Goal: Information Seeking & Learning: Learn about a topic

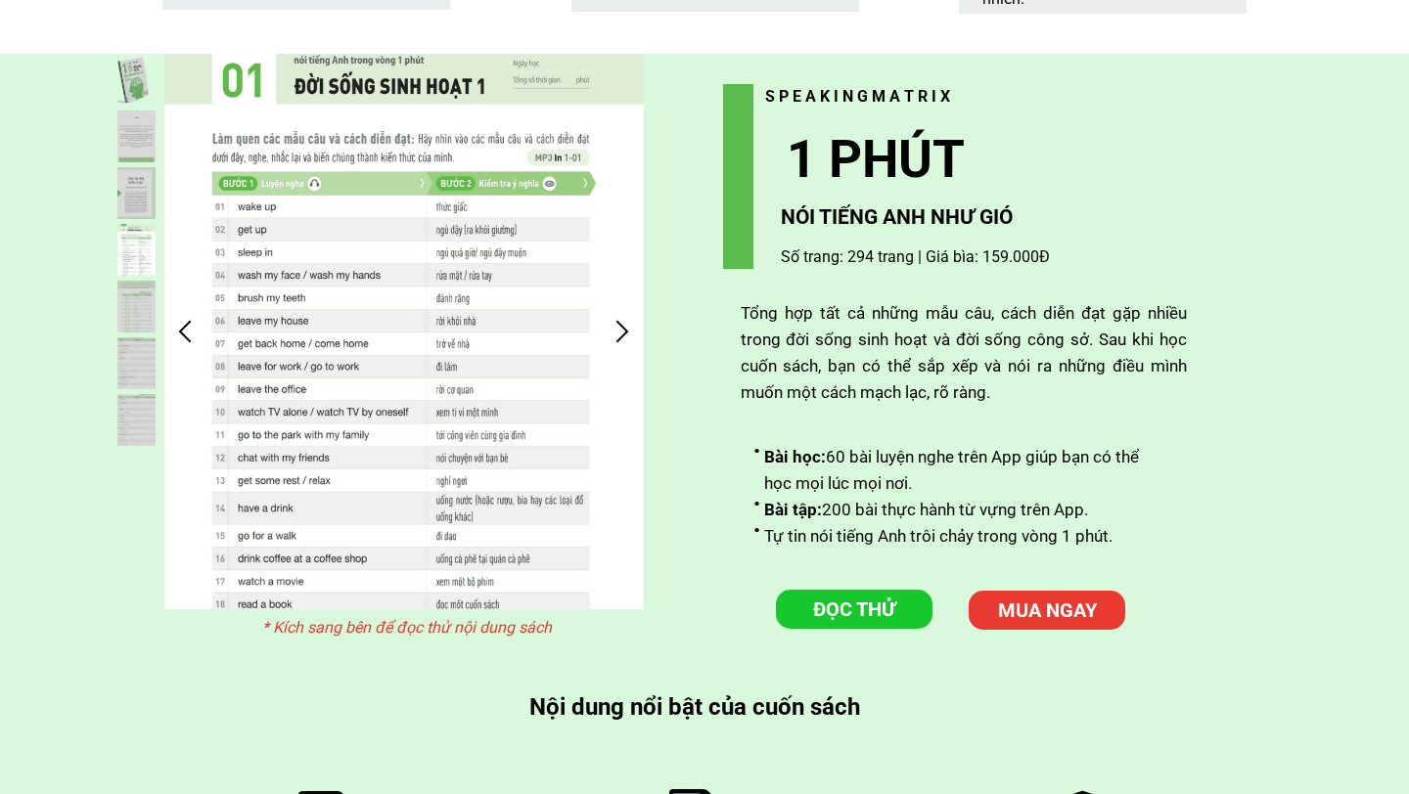
scroll to position [4911, 0]
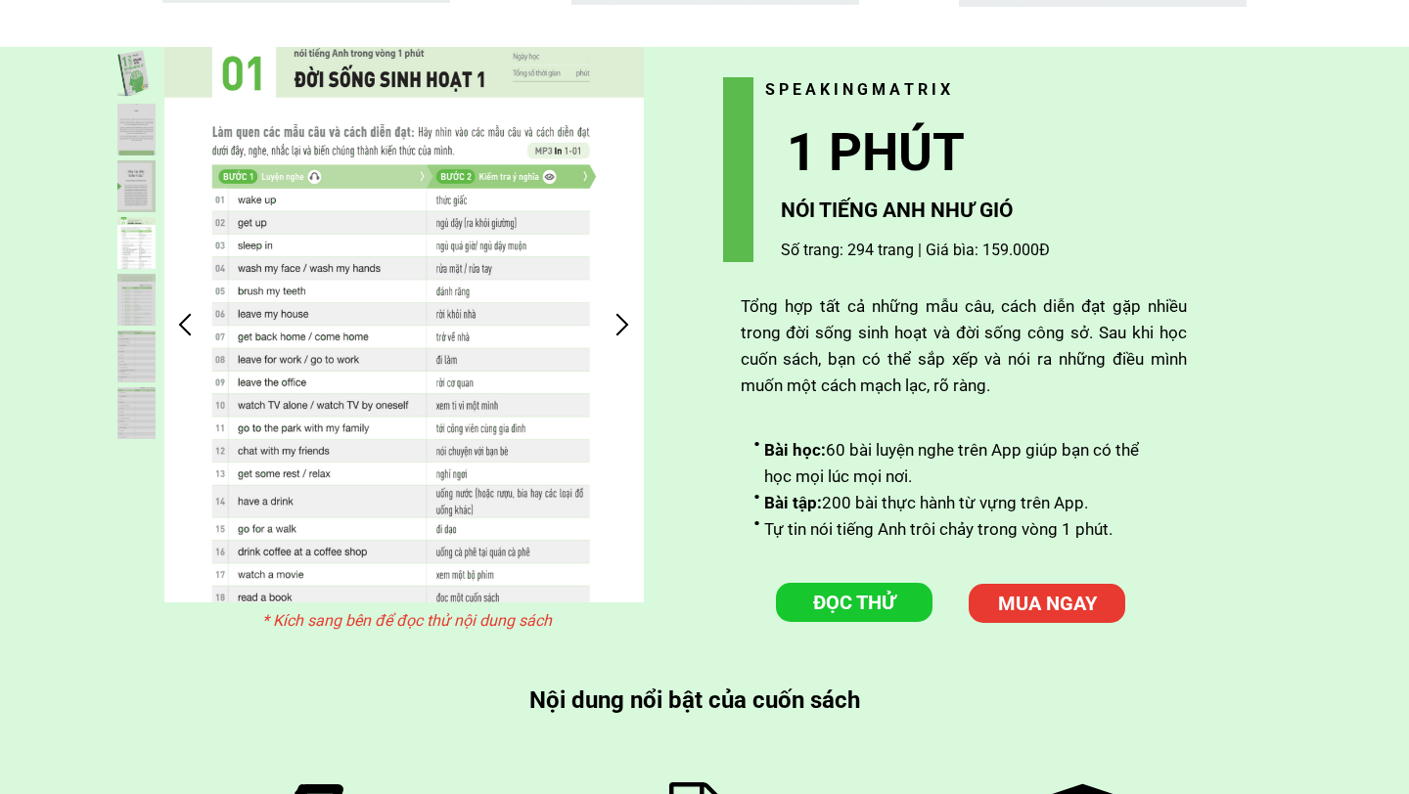
click at [619, 318] on div at bounding box center [623, 324] width 32 height 32
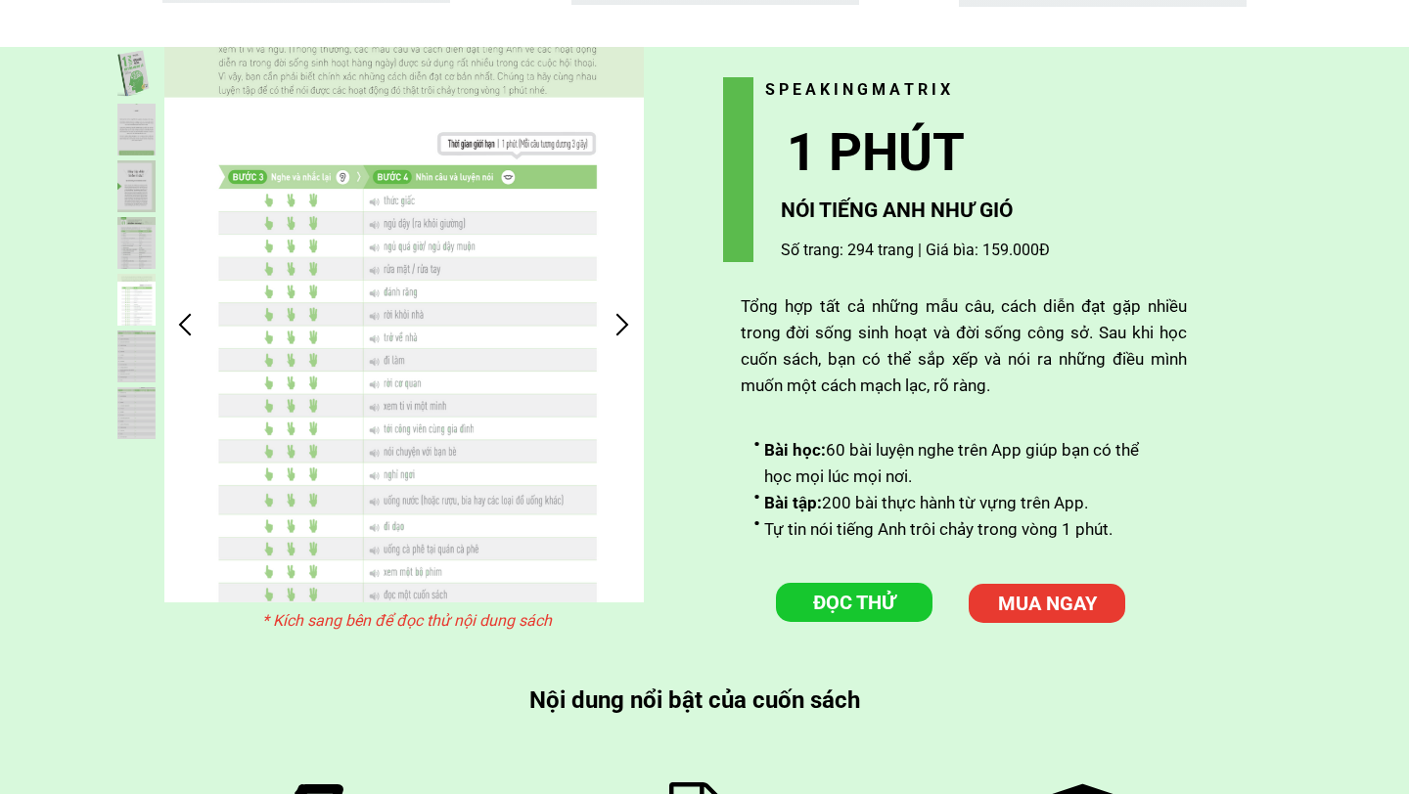
click at [619, 318] on div at bounding box center [623, 324] width 32 height 32
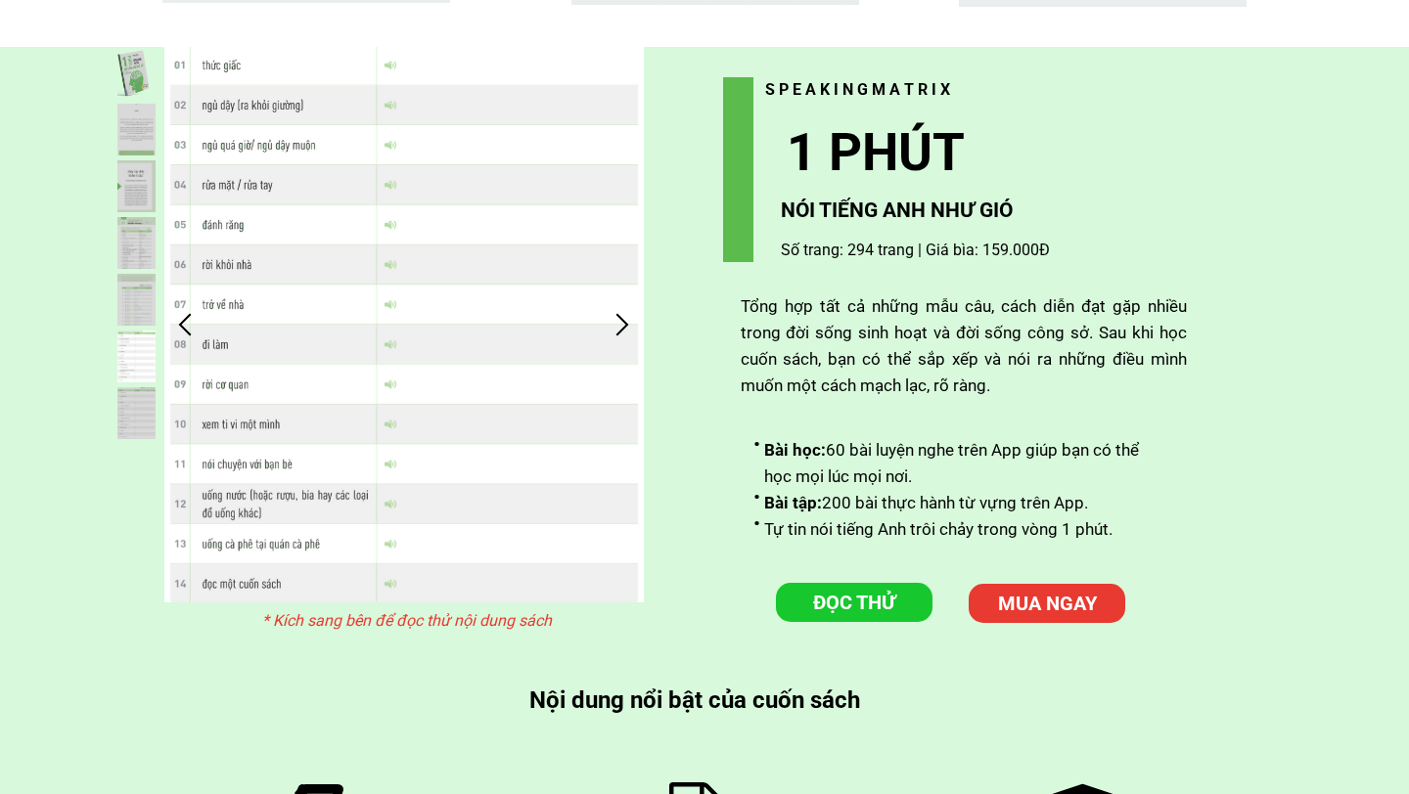
click at [619, 318] on div at bounding box center [623, 324] width 32 height 32
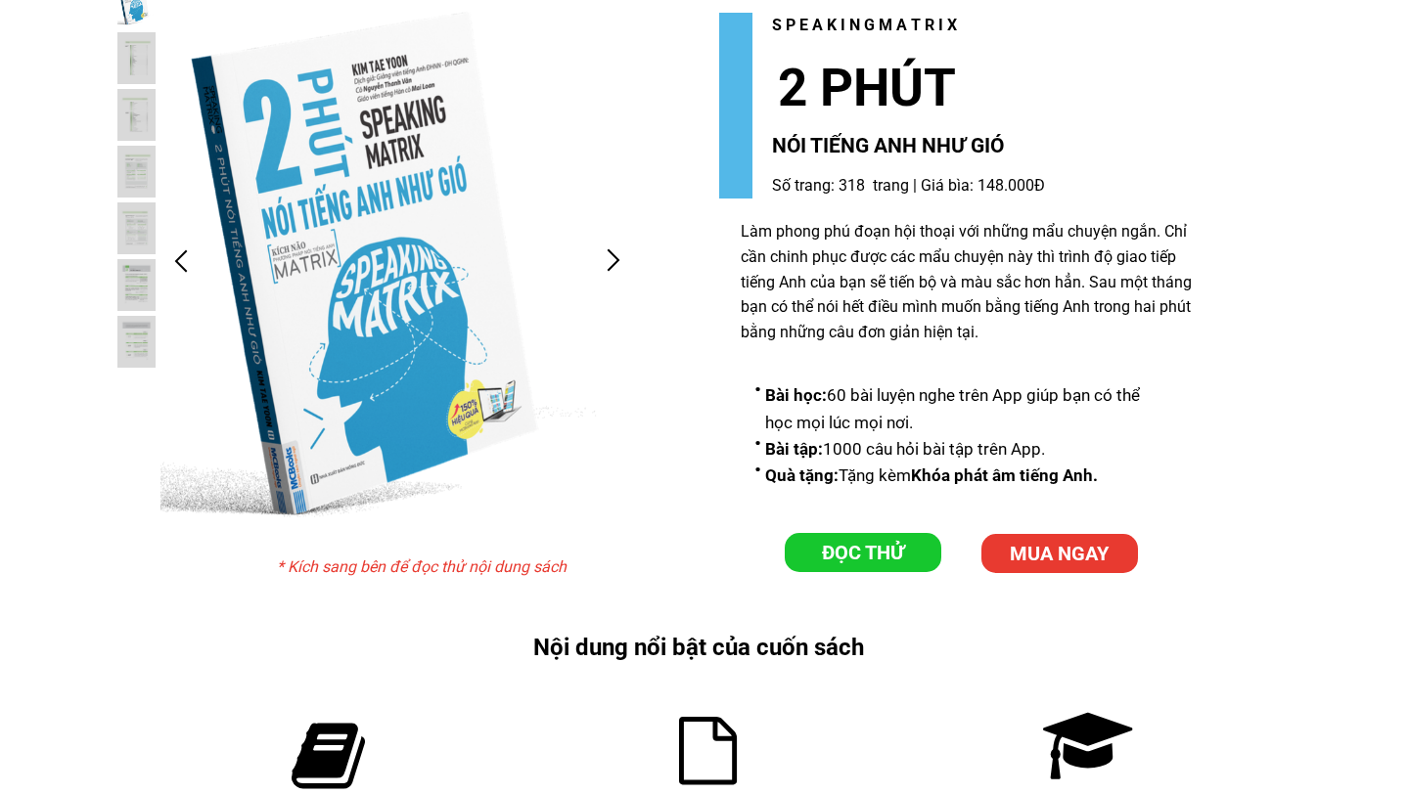
scroll to position [6064, 0]
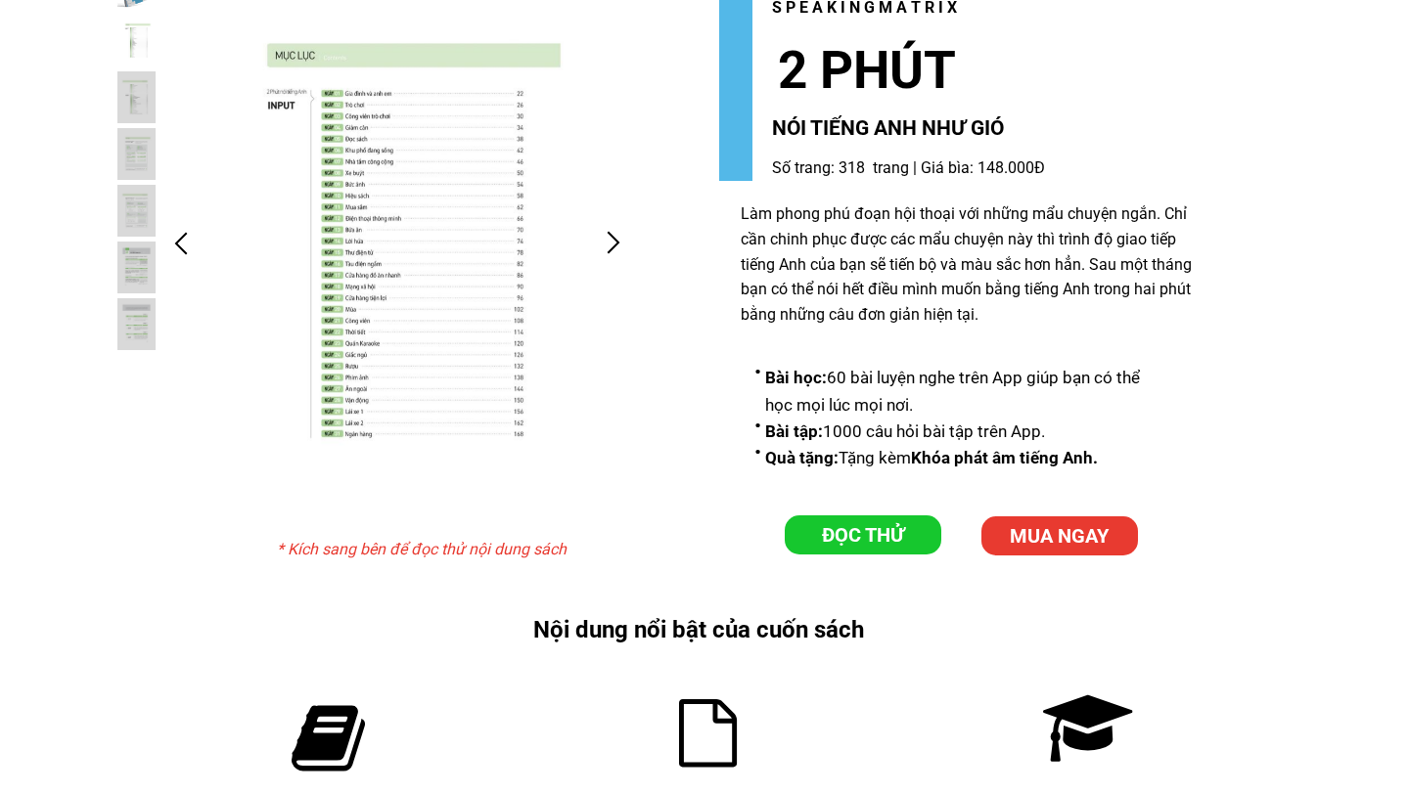
click at [619, 250] on div at bounding box center [614, 243] width 32 height 32
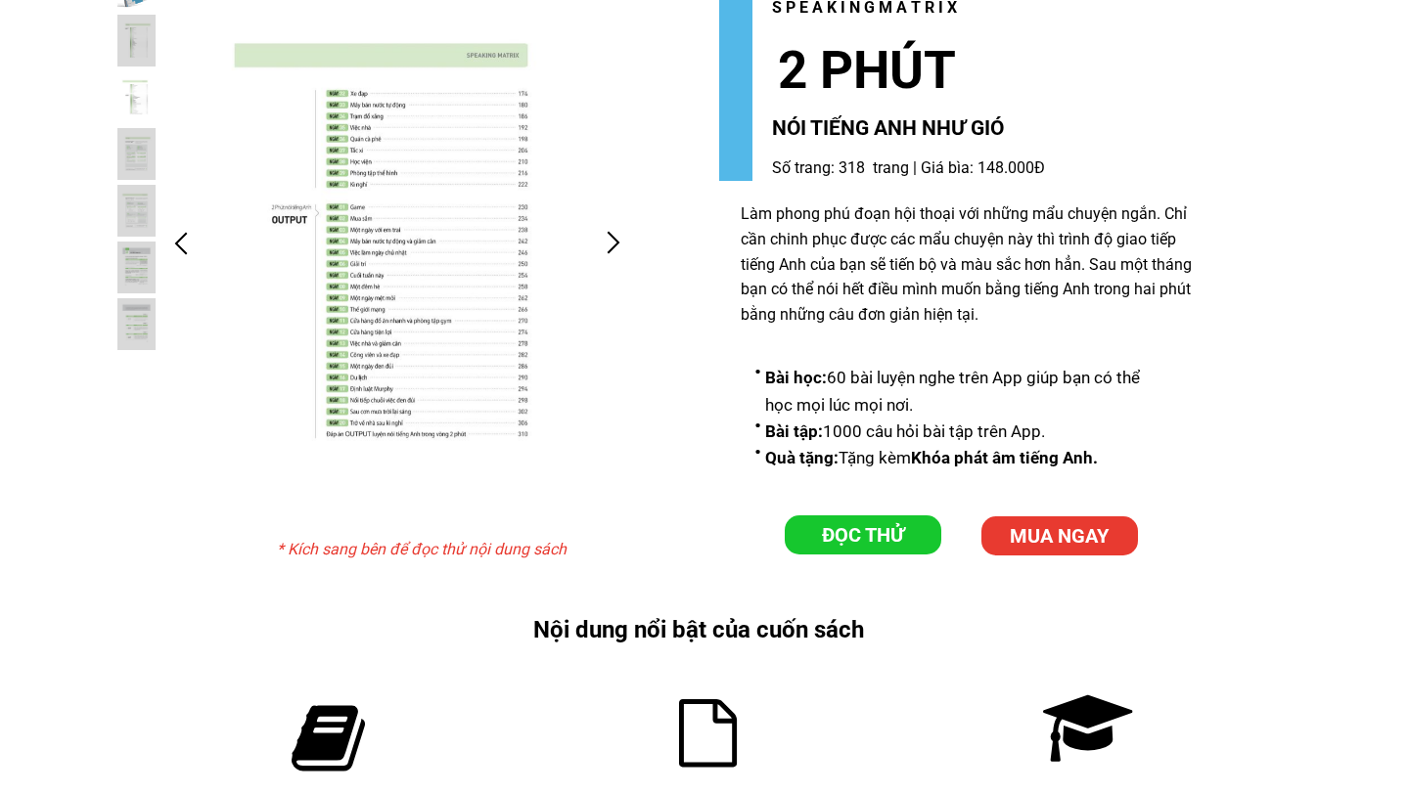
click at [619, 250] on div at bounding box center [614, 243] width 32 height 32
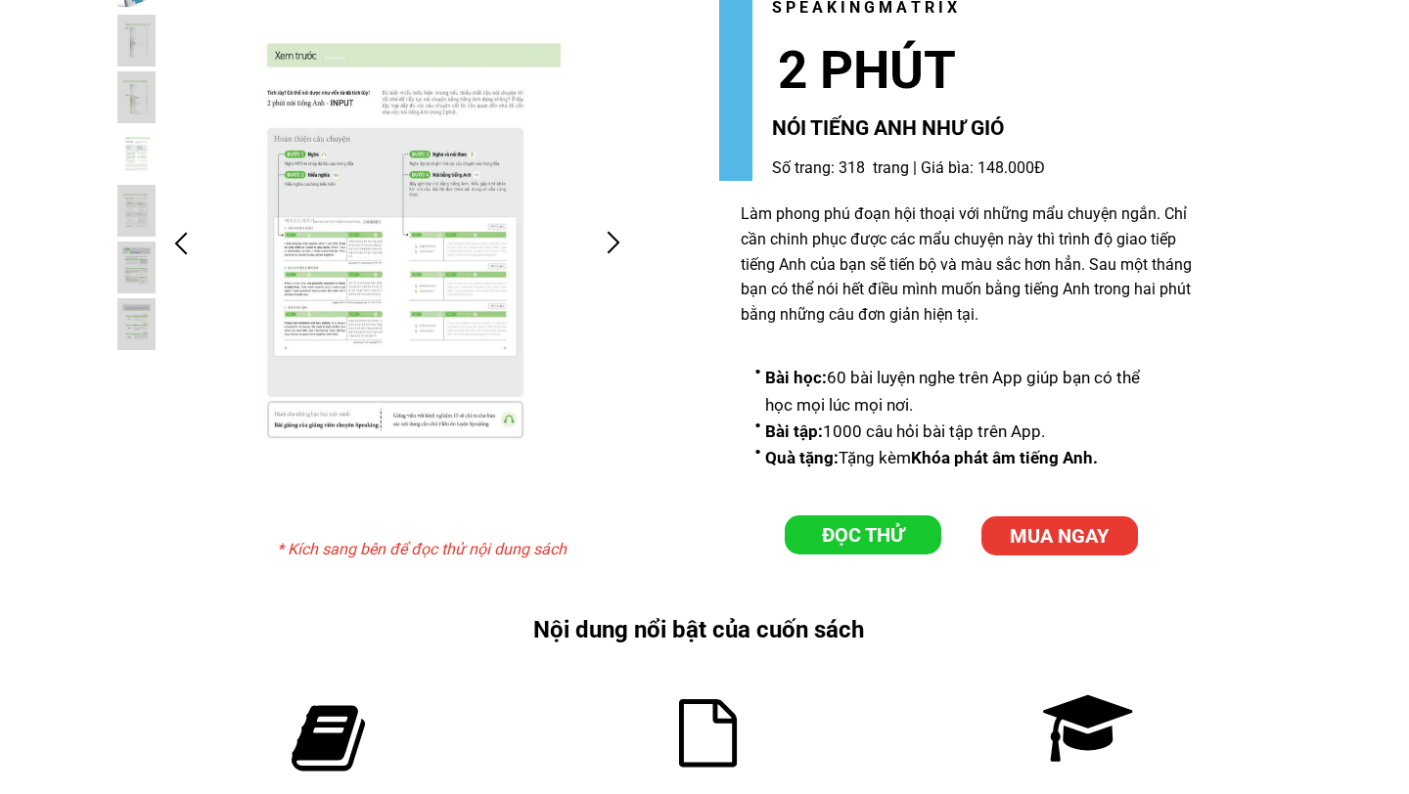
click at [619, 250] on div at bounding box center [614, 243] width 32 height 32
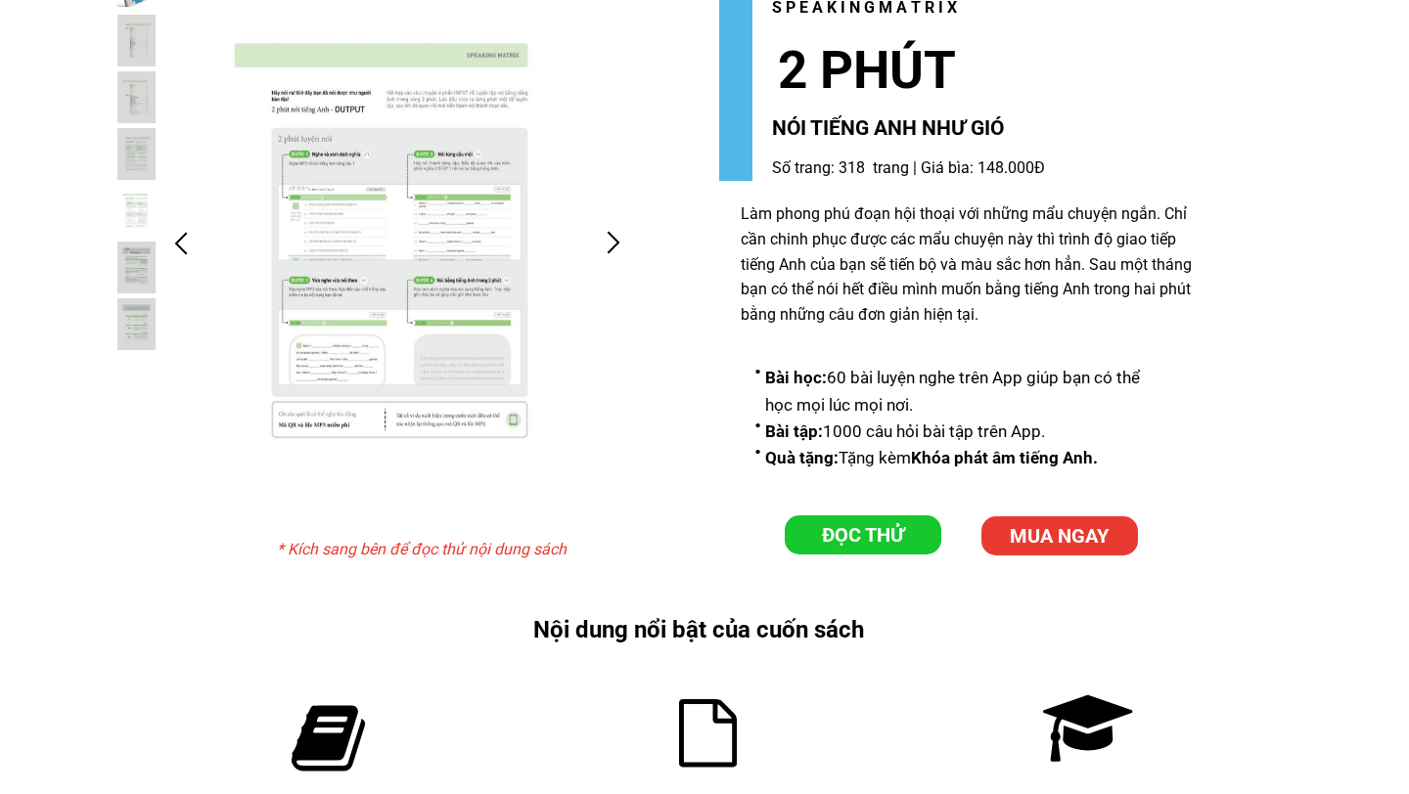
click at [619, 250] on div at bounding box center [614, 243] width 32 height 32
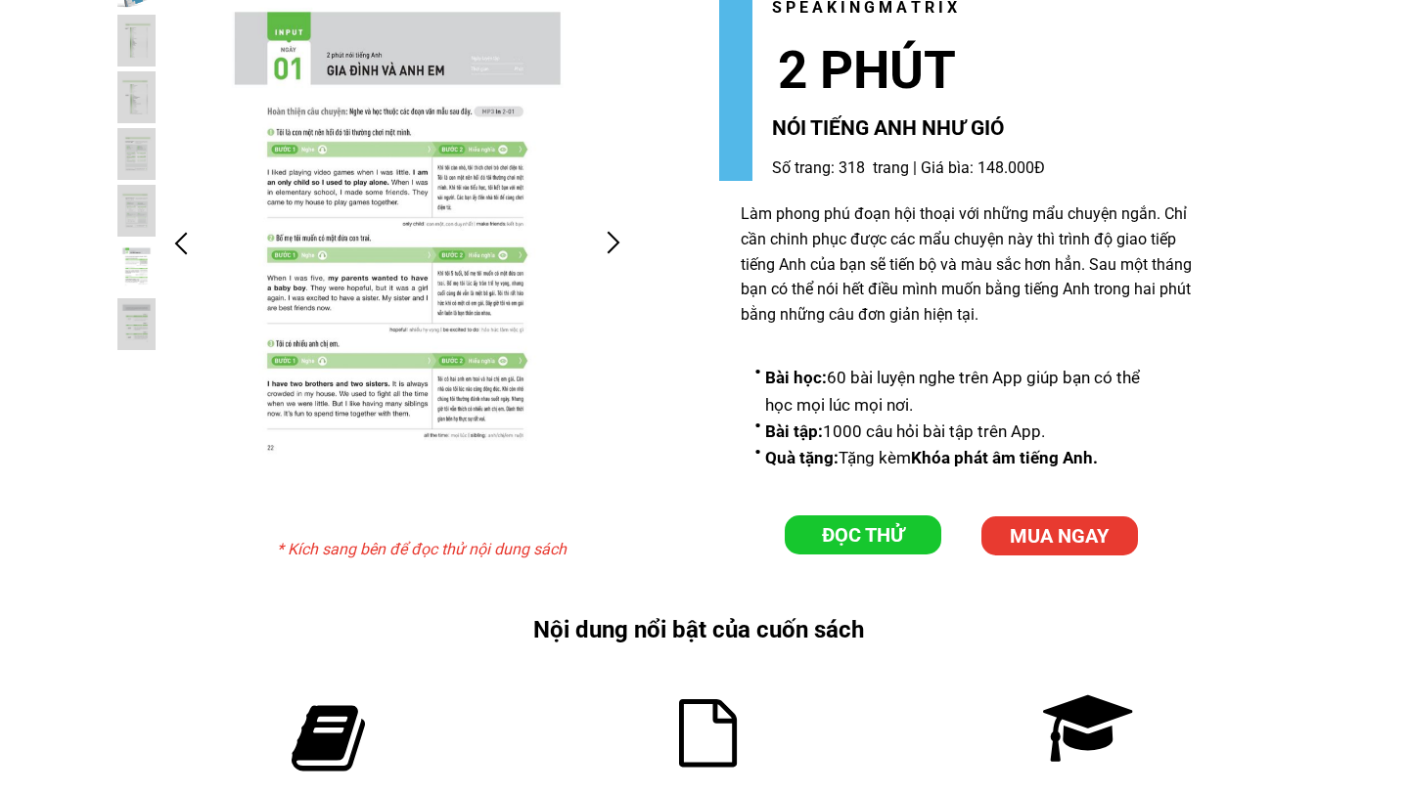
click at [619, 250] on div at bounding box center [614, 243] width 32 height 32
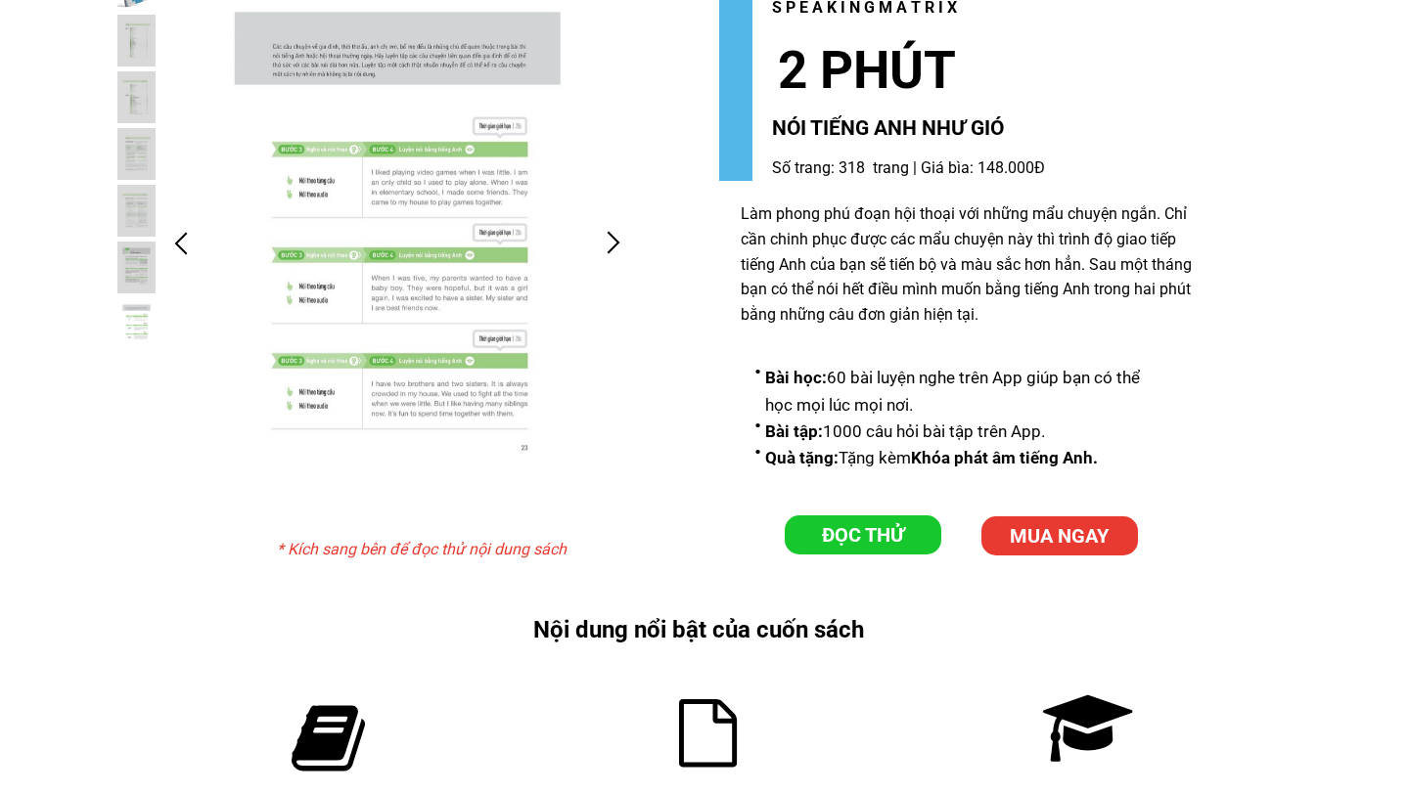
click at [619, 250] on div at bounding box center [614, 243] width 32 height 32
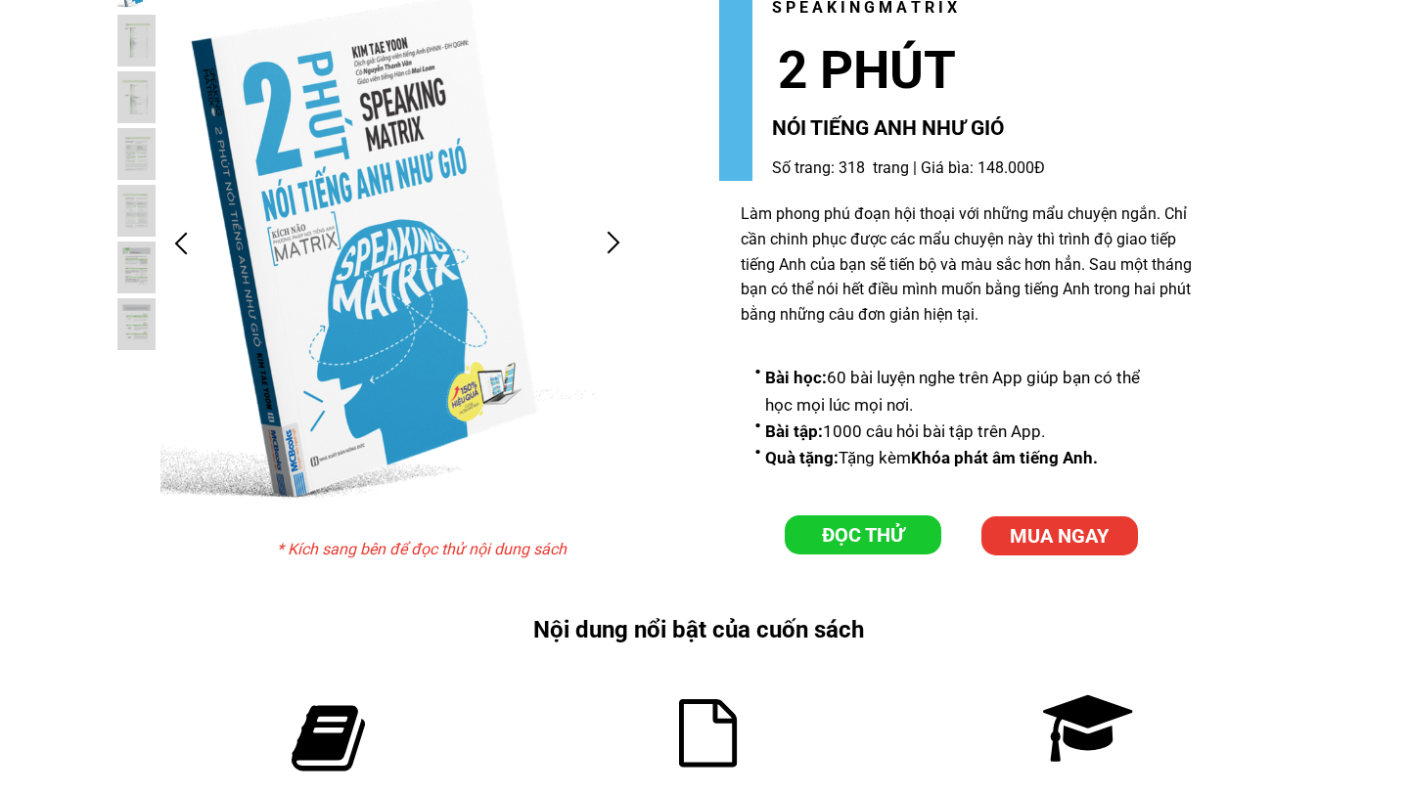
click at [814, 524] on p "ĐỌC THỬ" at bounding box center [863, 535] width 157 height 39
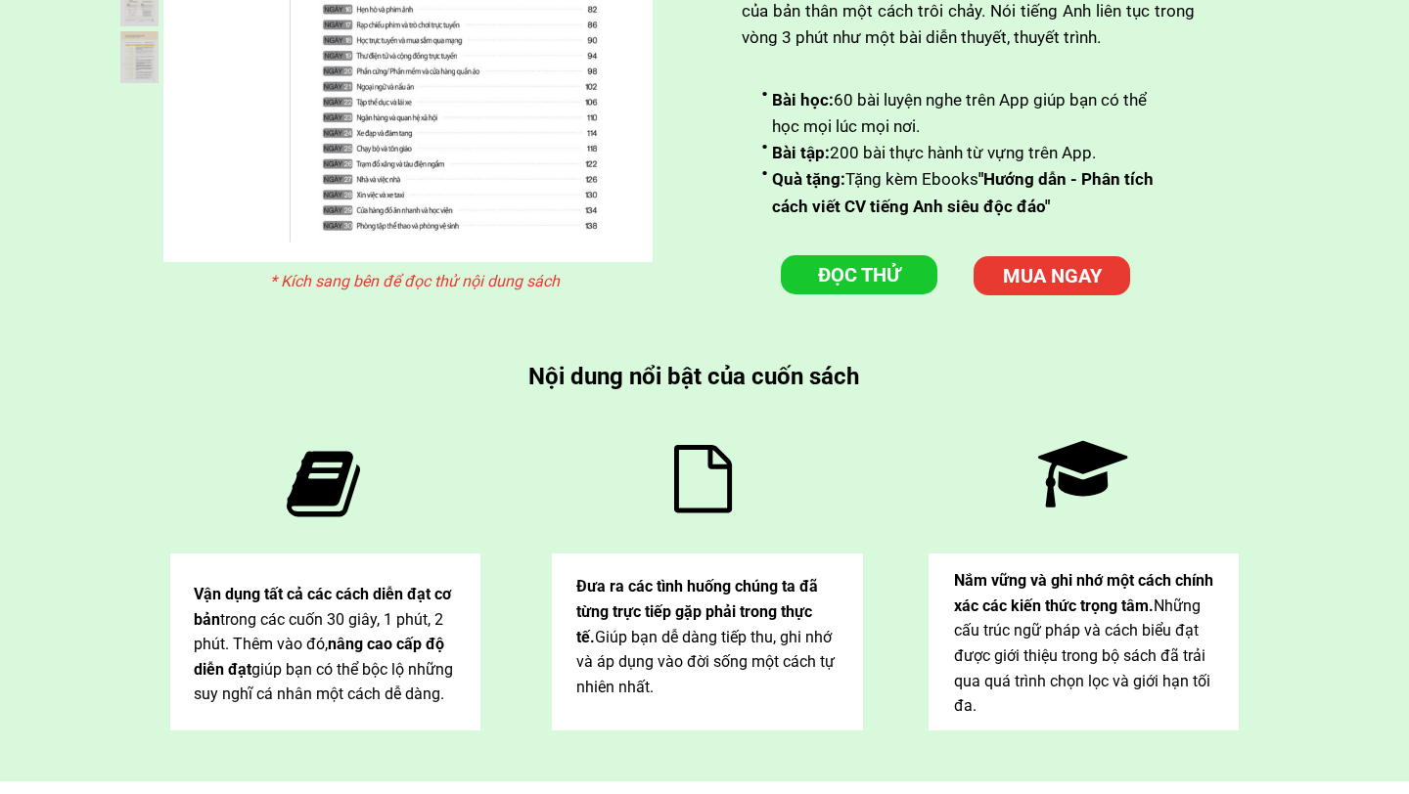
scroll to position [7411, 0]
click at [828, 264] on p "ĐỌC THỬ" at bounding box center [859, 273] width 157 height 39
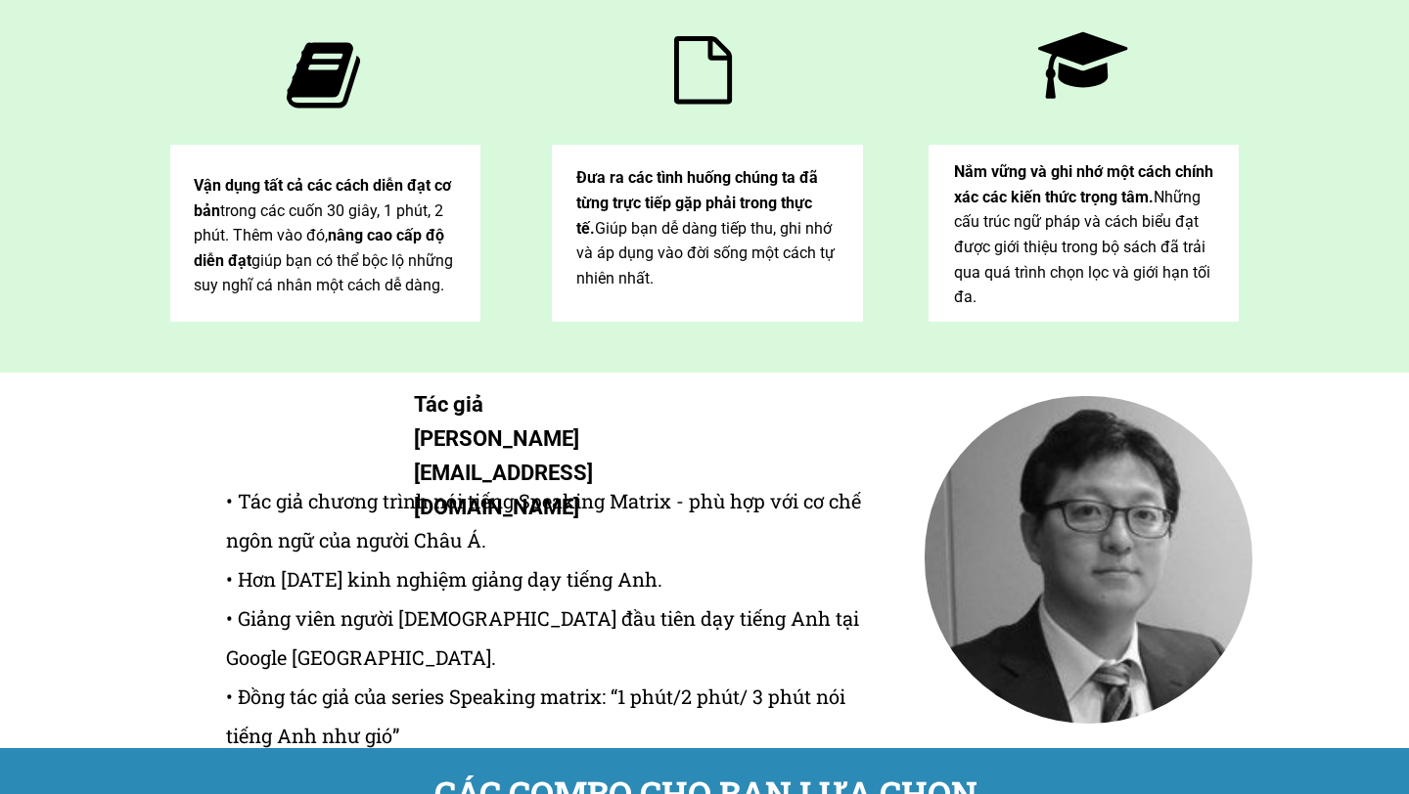
scroll to position [7806, 0]
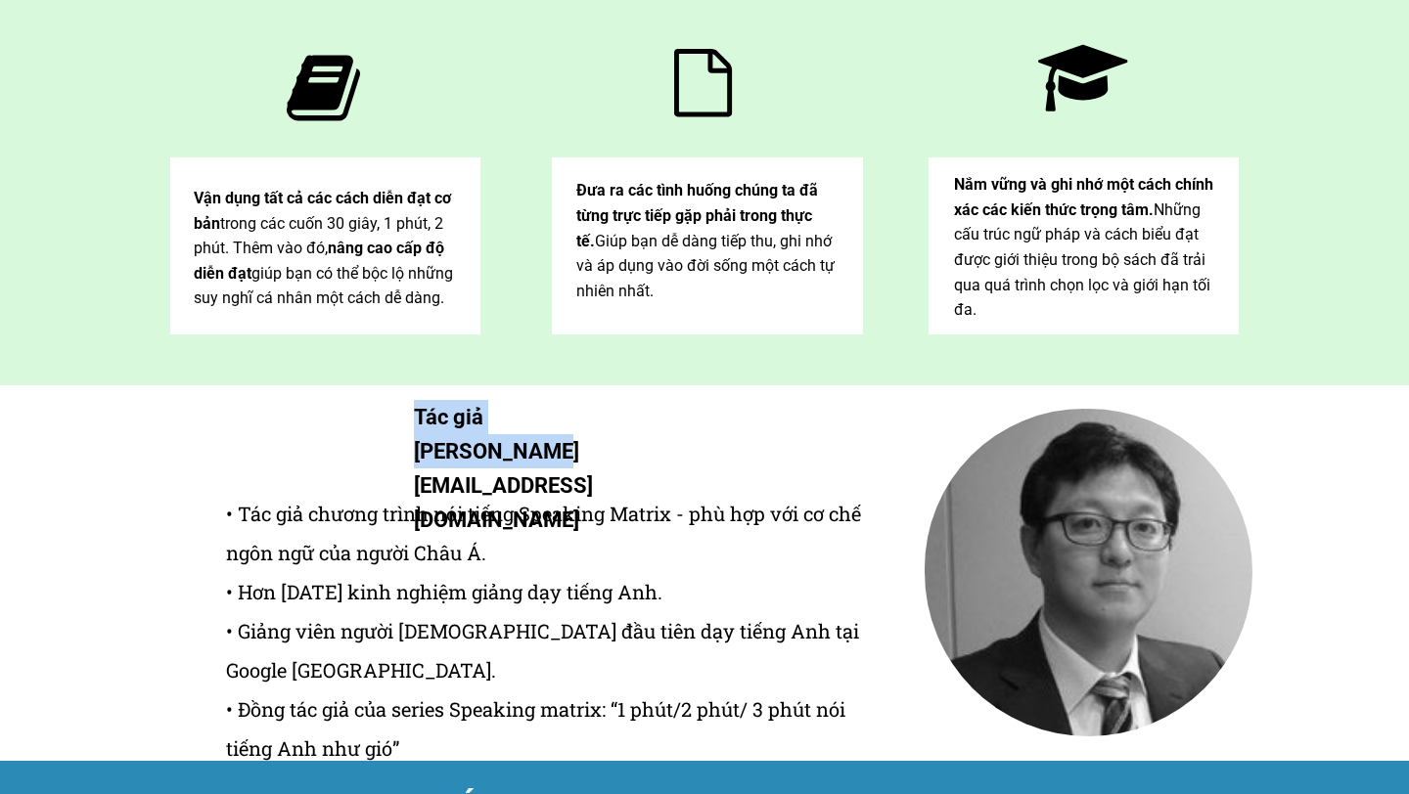
drag, startPoint x: 634, startPoint y: 413, endPoint x: 415, endPoint y: 413, distance: 219.1
click at [415, 413] on h1 "Tác giả [PERSON_NAME] [PERSON_NAME][EMAIL_ADDRESS][DOMAIN_NAME]" at bounding box center [532, 469] width 236 height 138
copy h1 "Tác giả [PERSON_NAME]"
